Goal: Task Accomplishment & Management: Use online tool/utility

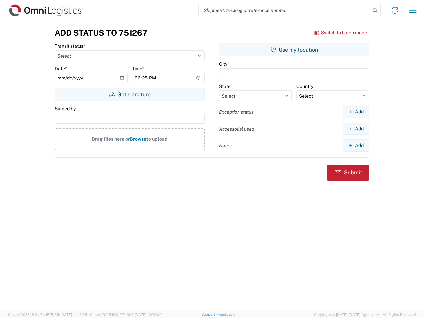
click at [284, 10] on input "search" at bounding box center [284, 10] width 171 height 13
click at [375, 11] on icon at bounding box center [374, 10] width 9 height 9
click at [395, 10] on icon at bounding box center [394, 10] width 11 height 11
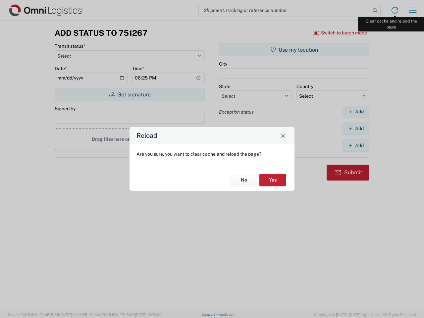
click at [412, 10] on div "Reload Are you sure, you want to clear cache and reload the page? No Yes" at bounding box center [212, 159] width 424 height 318
click at [340, 33] on div "Reload Are you sure, you want to clear cache and reload the page? No Yes" at bounding box center [212, 159] width 424 height 318
click at [129, 94] on div "Reload Are you sure, you want to clear cache and reload the page? No Yes" at bounding box center [212, 159] width 424 height 318
click at [294, 50] on div "Reload Are you sure, you want to clear cache and reload the page? No Yes" at bounding box center [212, 159] width 424 height 318
click at [355, 112] on div "Reload Are you sure, you want to clear cache and reload the page? No Yes" at bounding box center [212, 159] width 424 height 318
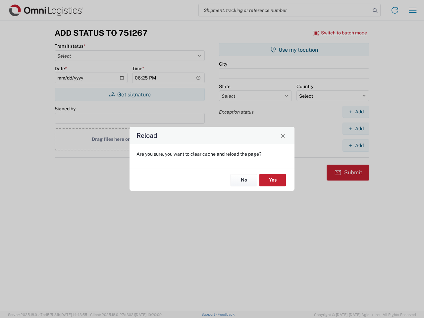
click at [355, 128] on div "Reload Are you sure, you want to clear cache and reload the page? No Yes" at bounding box center [212, 159] width 424 height 318
click at [355, 145] on div "Reload Are you sure, you want to clear cache and reload the page? No Yes" at bounding box center [212, 159] width 424 height 318
